Goal: Navigation & Orientation: Understand site structure

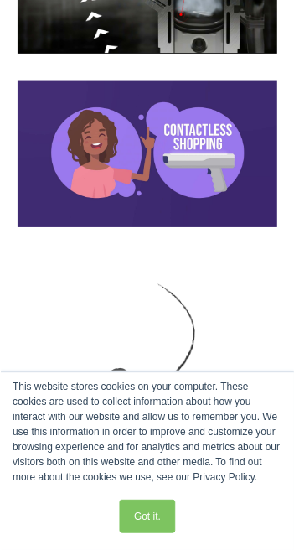
scroll to position [3227, 0]
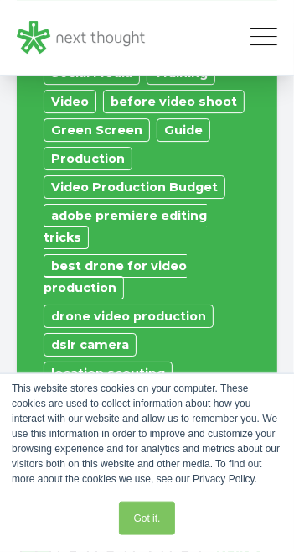
scroll to position [5106, 0]
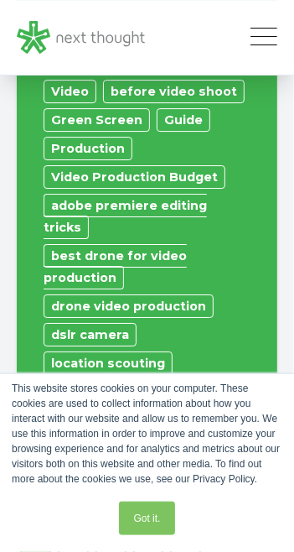
click at [95, 352] on link "location scouting" at bounding box center [108, 363] width 129 height 23
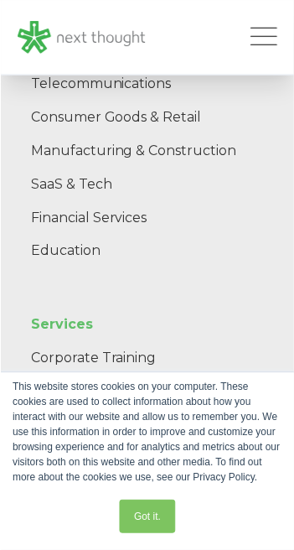
scroll to position [2405, 0]
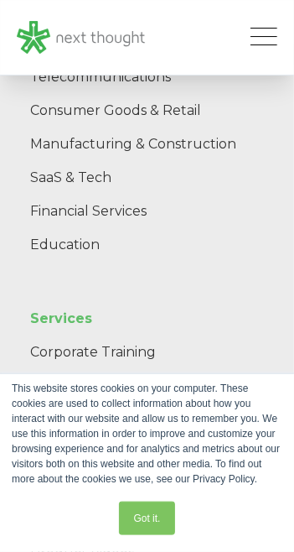
click at [40, 302] on link "Services" at bounding box center [147, 319] width 261 height 34
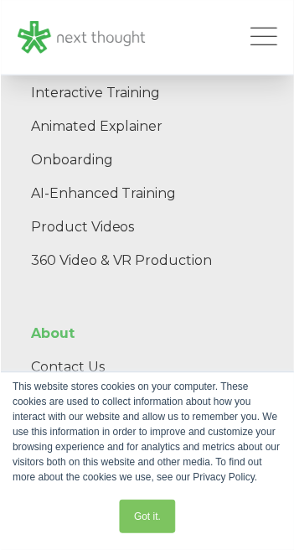
scroll to position [6248, 0]
click at [55, 327] on link "About" at bounding box center [147, 335] width 261 height 34
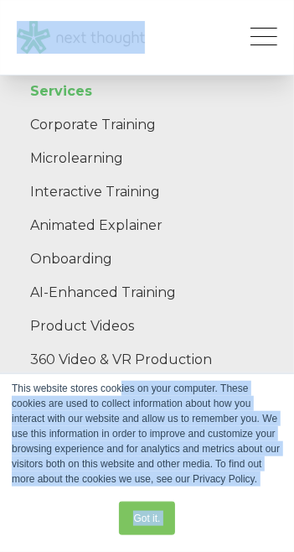
scroll to position [5112, 0]
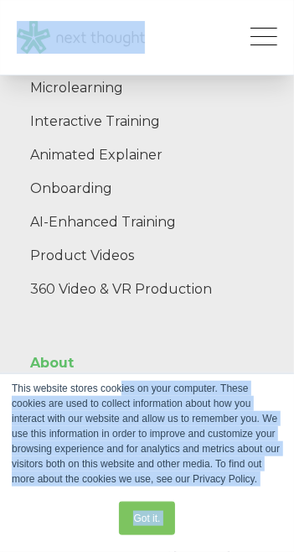
click at [61, 414] on link "Careers" at bounding box center [147, 431] width 261 height 34
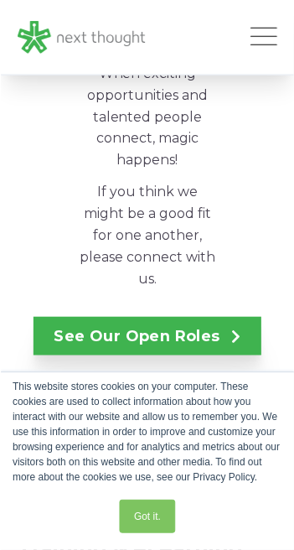
scroll to position [4340, 0]
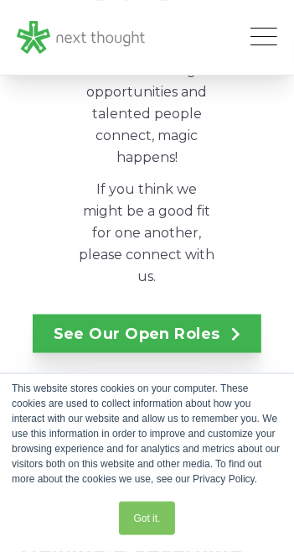
click at [63, 315] on link "See Our Open Roles" at bounding box center [148, 334] width 230 height 39
